Goal: Task Accomplishment & Management: Use online tool/utility

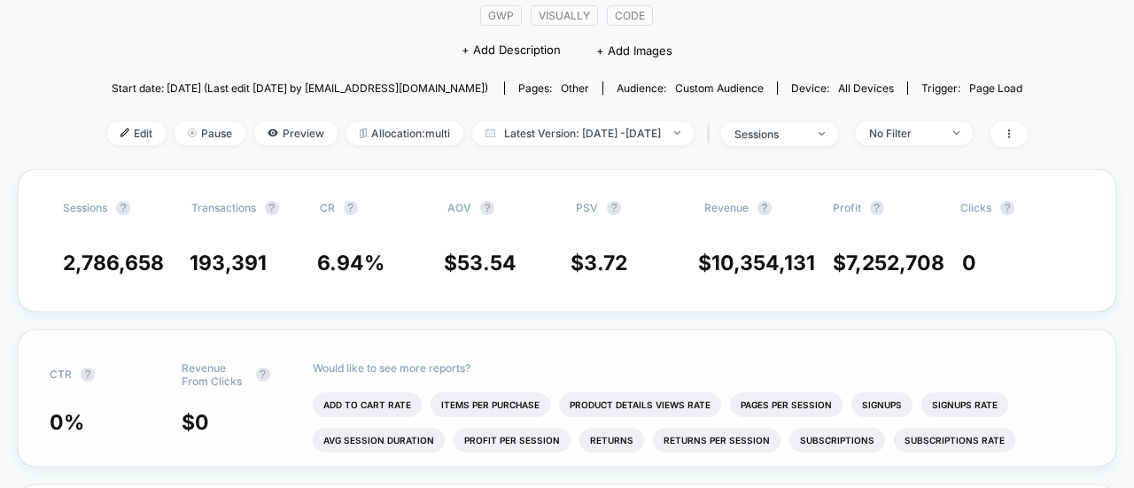
scroll to position [166, 0]
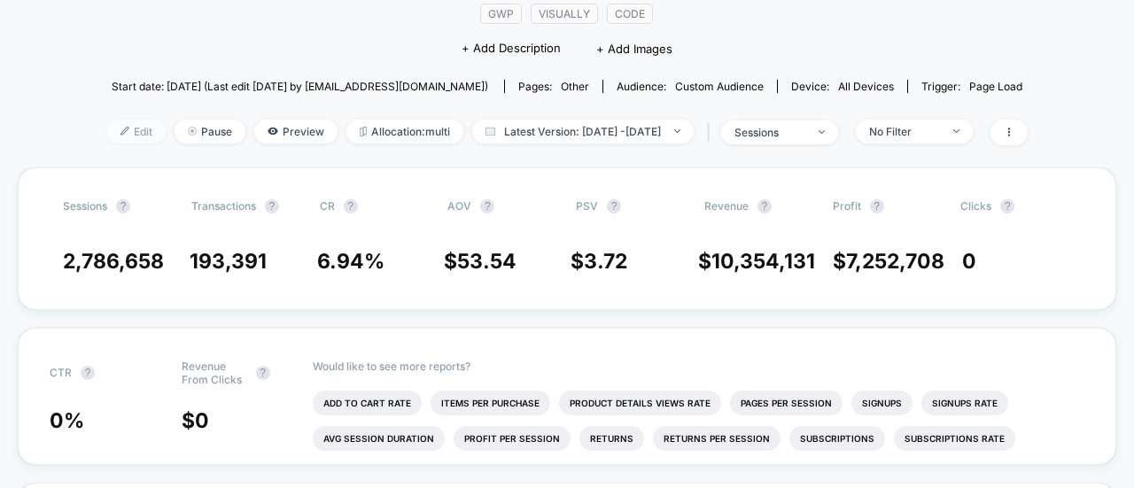
click at [107, 135] on span "Edit" at bounding box center [136, 132] width 58 height 24
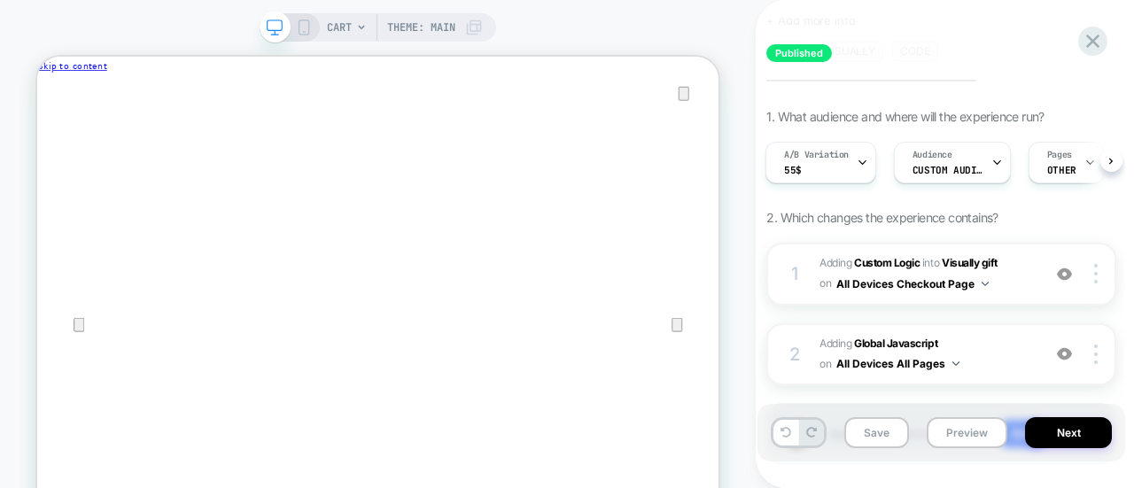
scroll to position [130, 0]
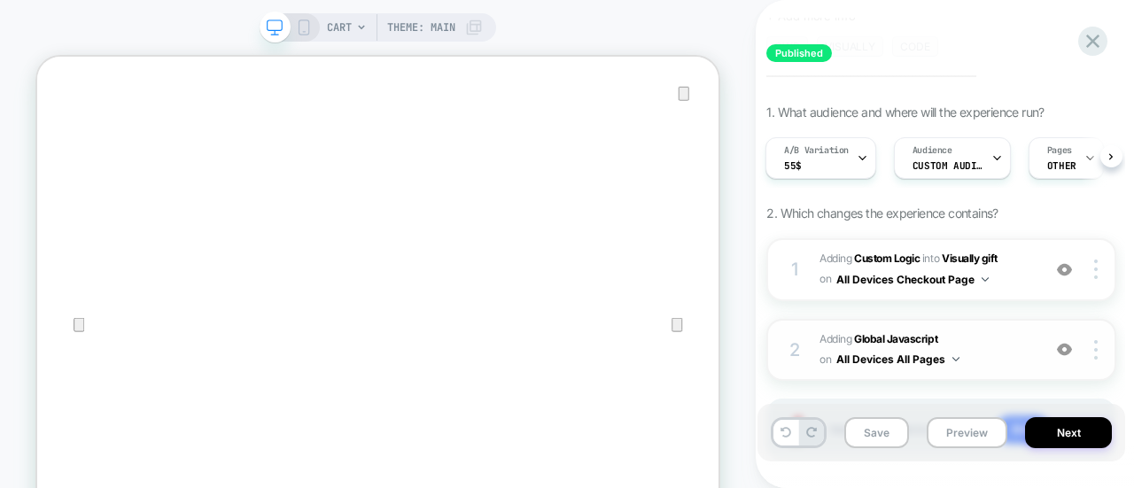
click at [1022, 354] on span "Adding Global Javascript on All Devices All Pages" at bounding box center [926, 351] width 213 height 42
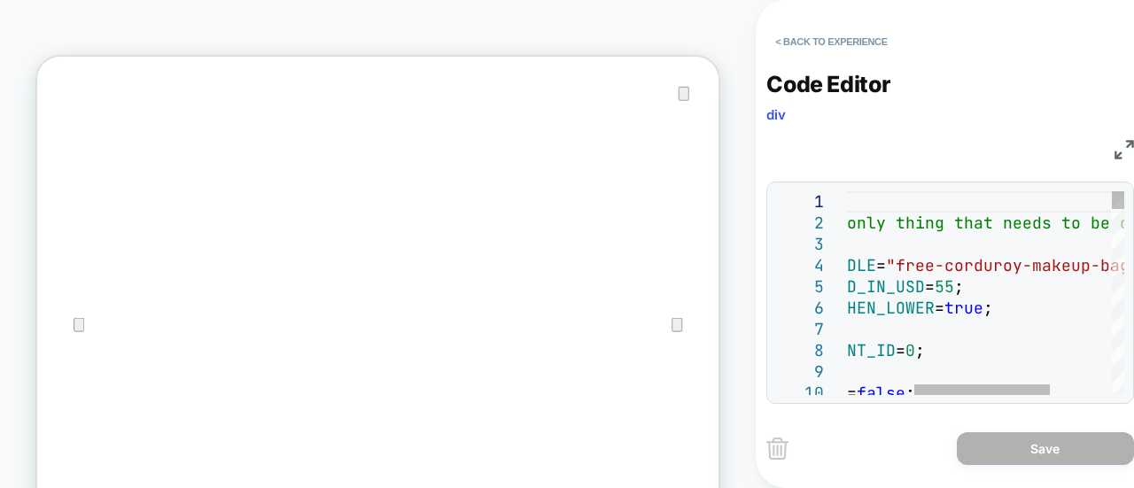
scroll to position [0, 0]
drag, startPoint x: 916, startPoint y: 266, endPoint x: 1038, endPoint y: 263, distance: 122.3
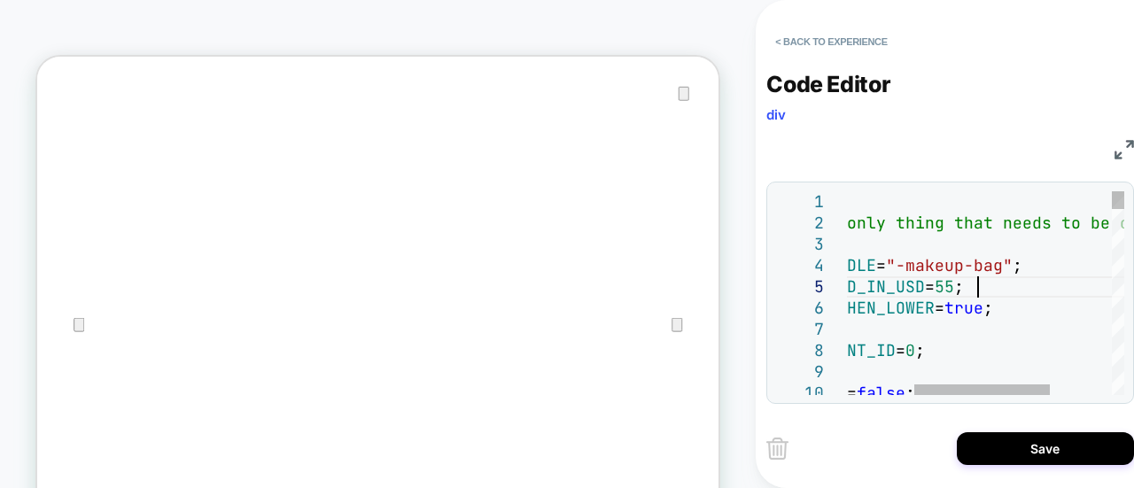
drag, startPoint x: 1016, startPoint y: 277, endPoint x: 977, endPoint y: 276, distance: 39.0
drag, startPoint x: 1021, startPoint y: 272, endPoint x: 915, endPoint y: 269, distance: 106.4
type textarea "**********"
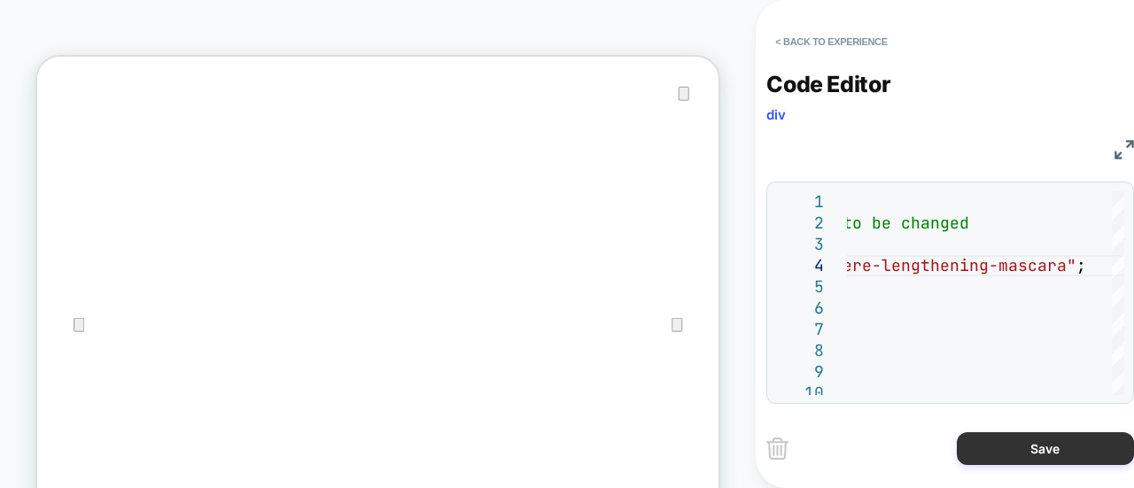
click at [1075, 448] on button "Save" at bounding box center [1045, 449] width 177 height 33
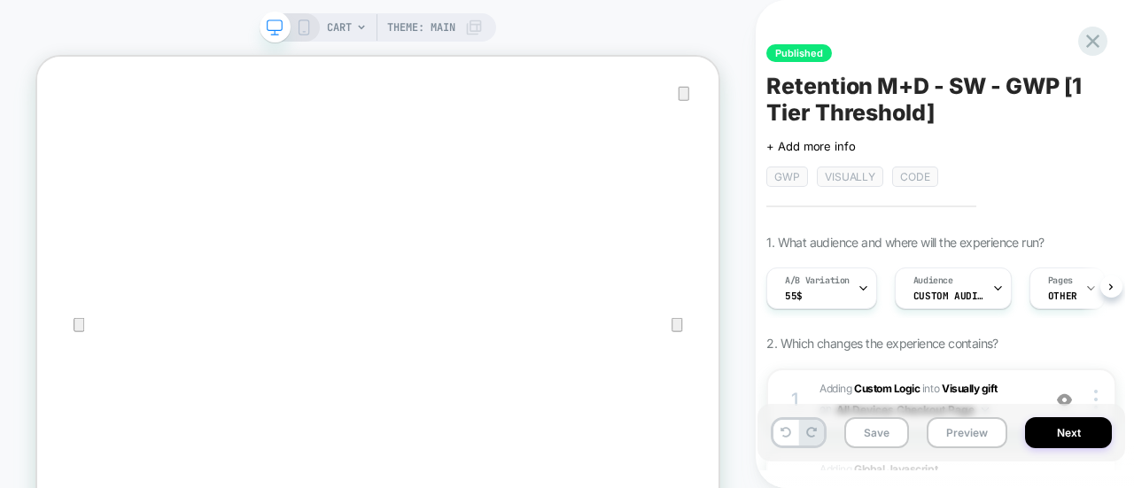
scroll to position [0, 1]
click at [1053, 435] on button "Next" at bounding box center [1068, 432] width 87 height 31
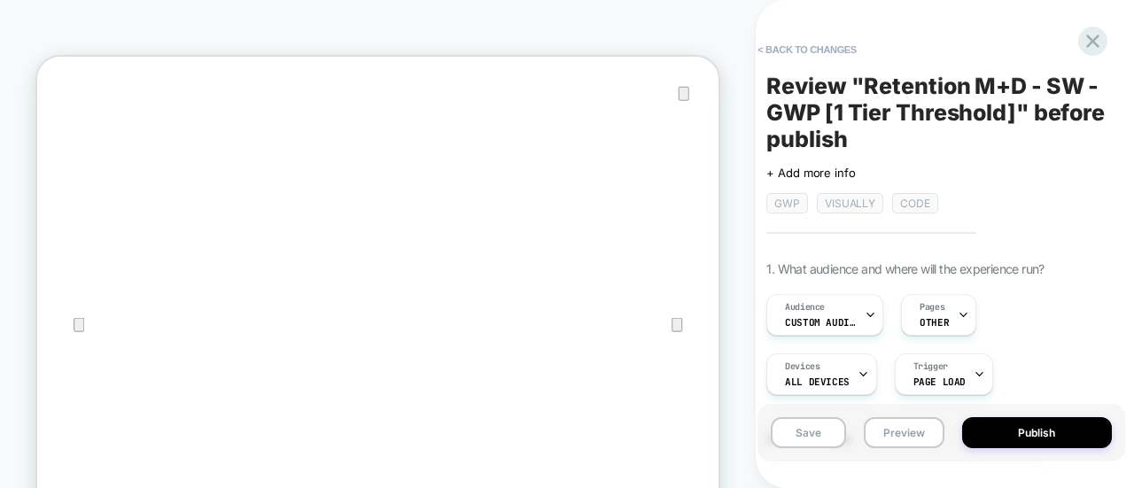
scroll to position [0, 2]
click at [998, 433] on button "Publish" at bounding box center [1037, 432] width 150 height 31
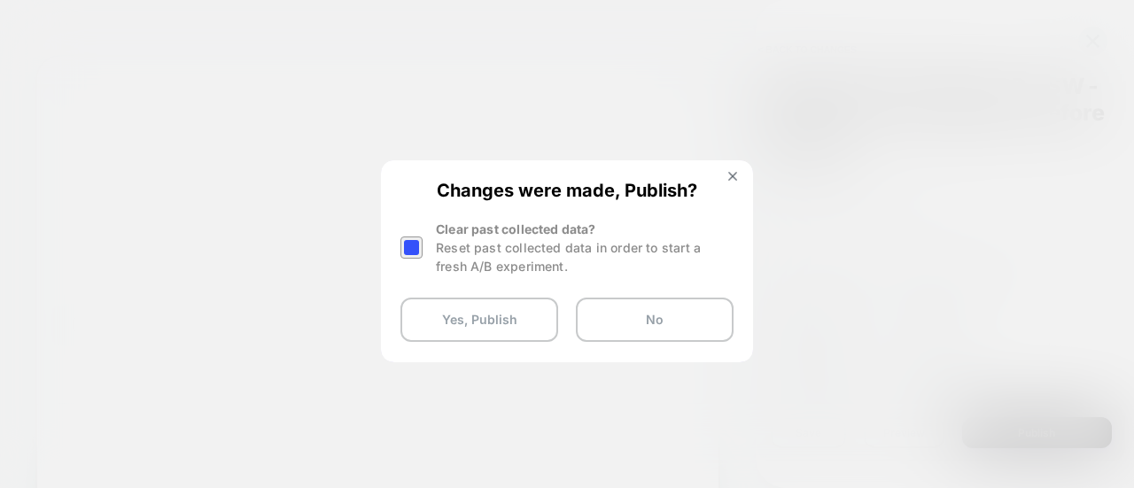
click at [406, 243] on div at bounding box center [412, 248] width 22 height 22
click at [468, 311] on button "Yes, Publish" at bounding box center [480, 320] width 158 height 44
